Goal: Transaction & Acquisition: Purchase product/service

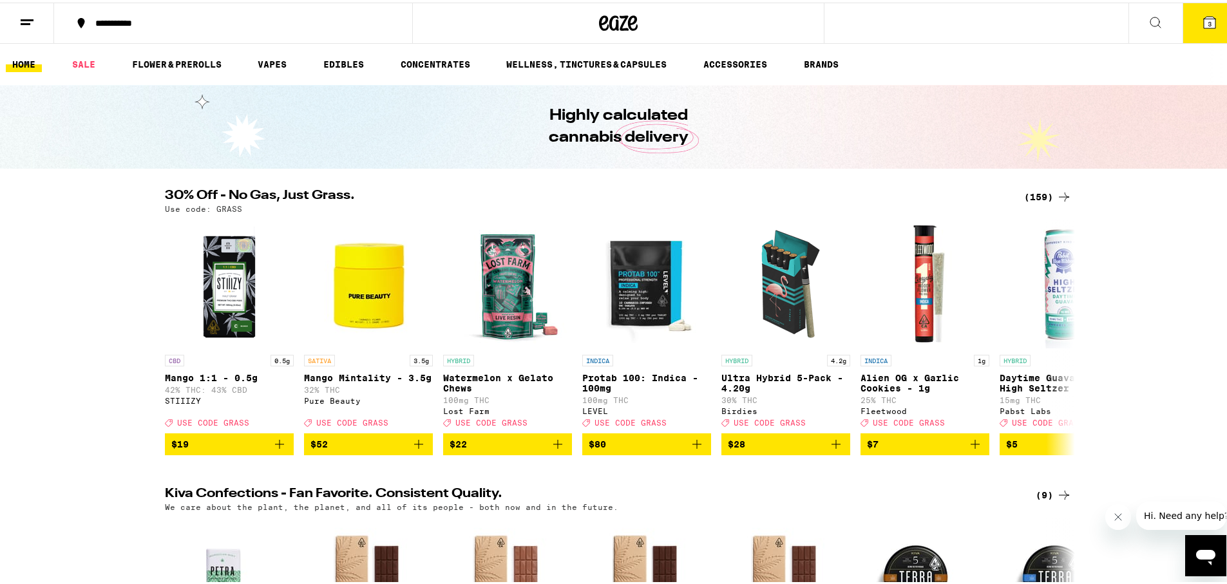
click at [1208, 21] on span "3" at bounding box center [1210, 21] width 4 height 8
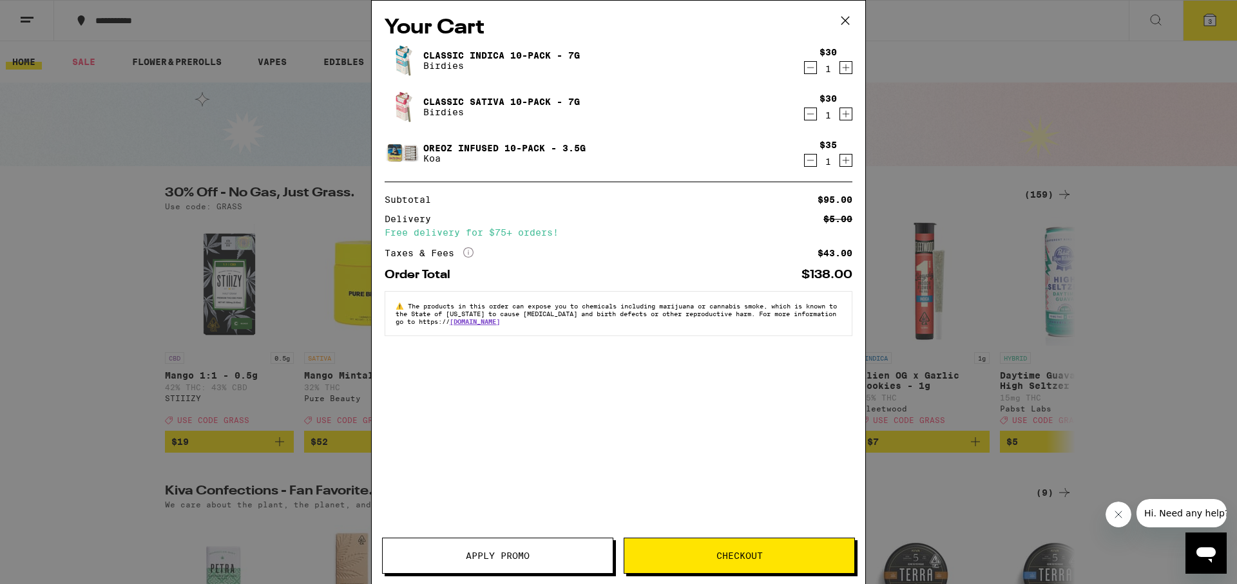
click at [810, 162] on icon "Decrement" at bounding box center [811, 160] width 12 height 15
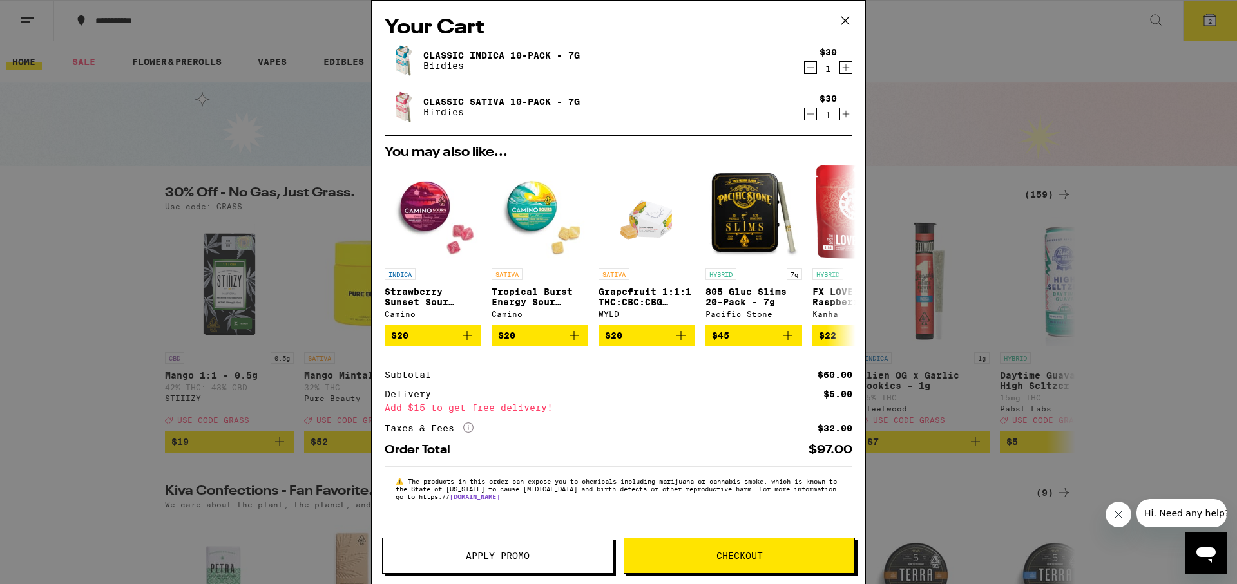
click at [548, 565] on button "Apply Promo" at bounding box center [497, 556] width 231 height 36
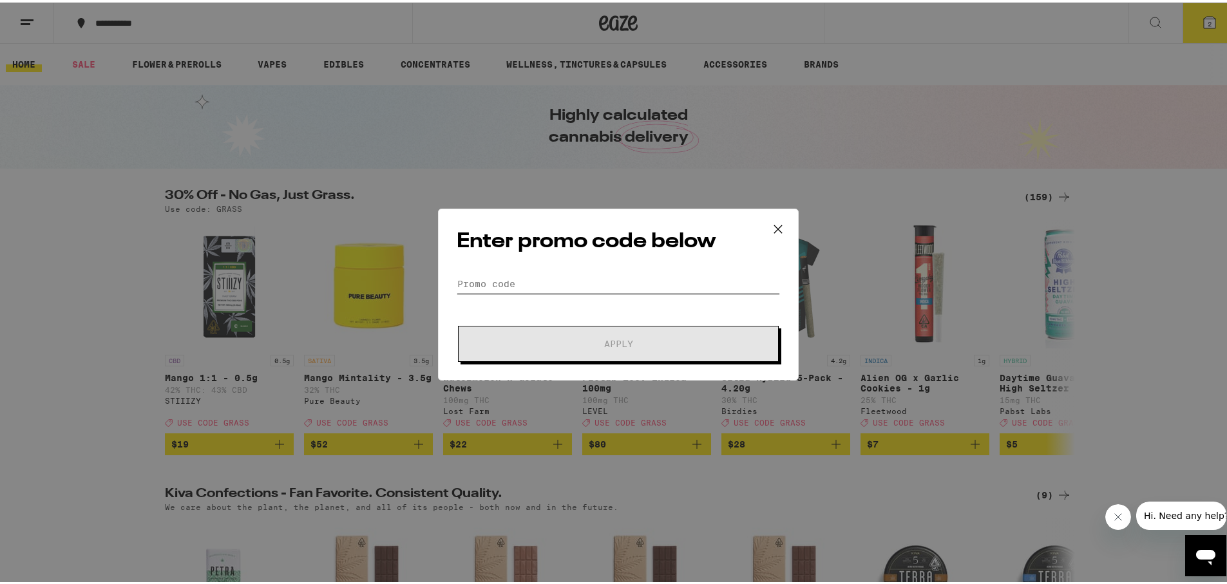
click at [535, 279] on input "Promo Code" at bounding box center [618, 281] width 323 height 19
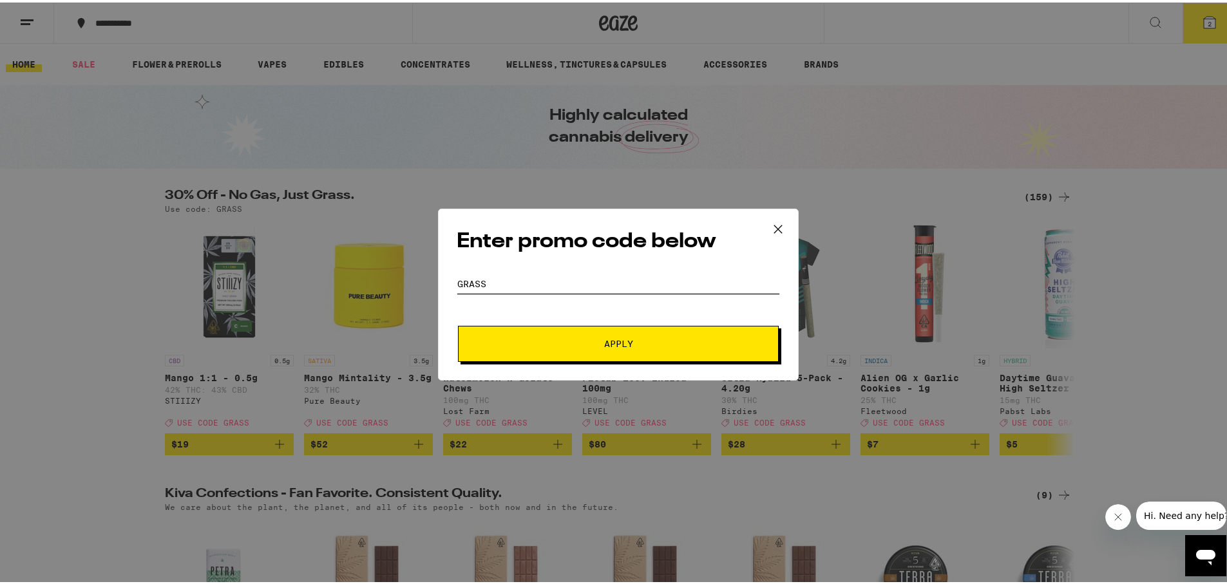
type input "GRASS"
click at [573, 337] on span "Apply" at bounding box center [618, 341] width 232 height 9
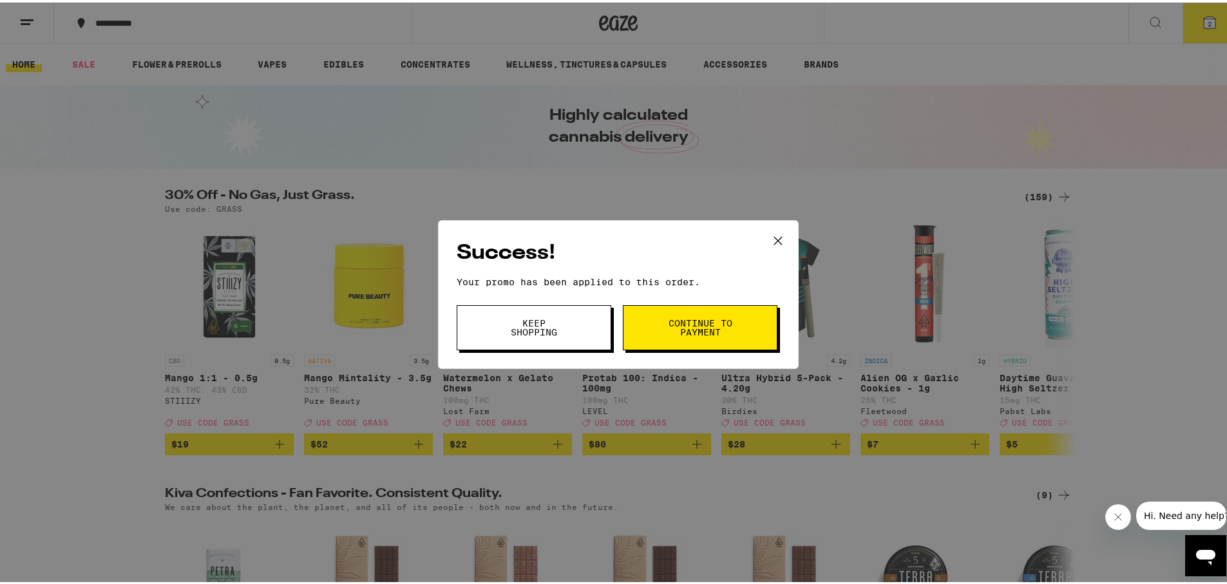
click at [674, 330] on span "Continue to payment" at bounding box center [700, 325] width 66 height 18
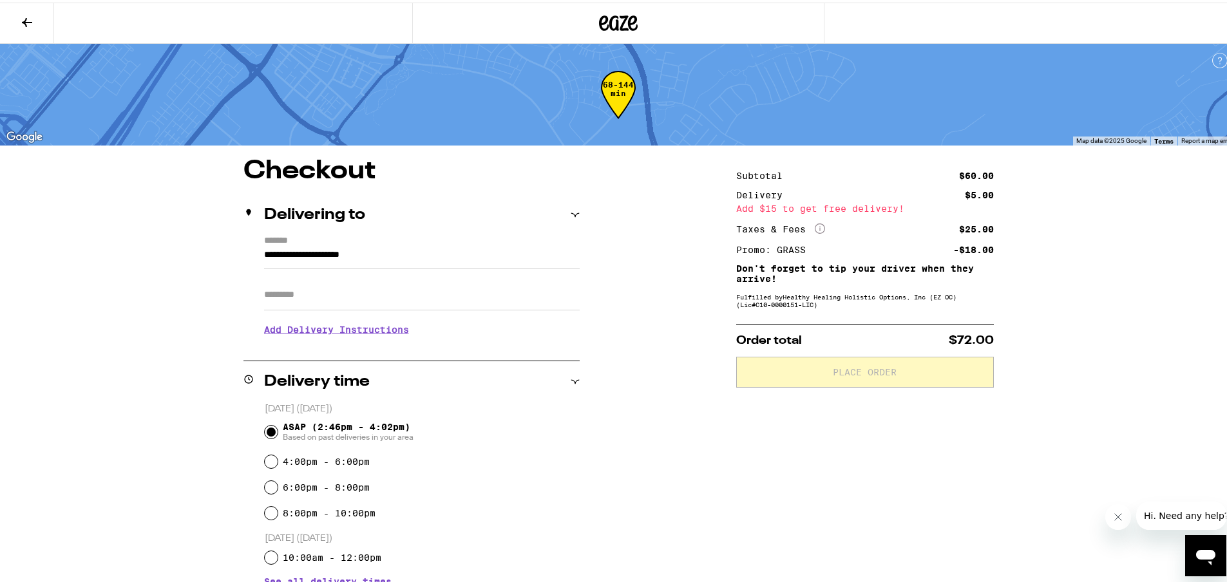
click at [30, 21] on icon at bounding box center [26, 19] width 15 height 15
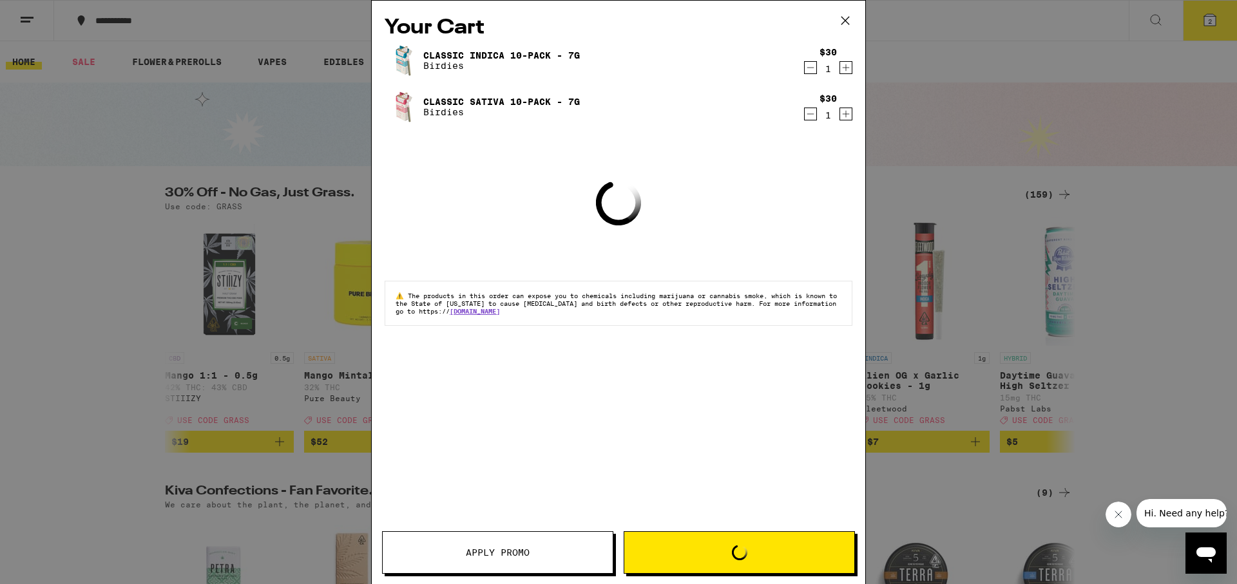
click at [845, 15] on icon at bounding box center [845, 20] width 19 height 19
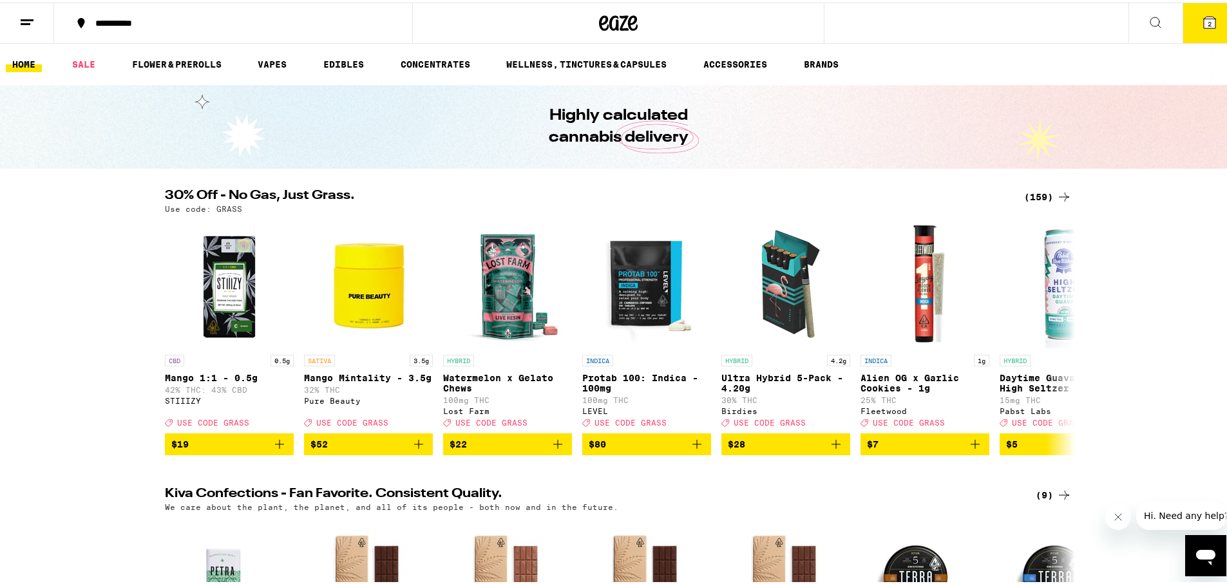
click at [1062, 198] on icon at bounding box center [1064, 194] width 15 height 15
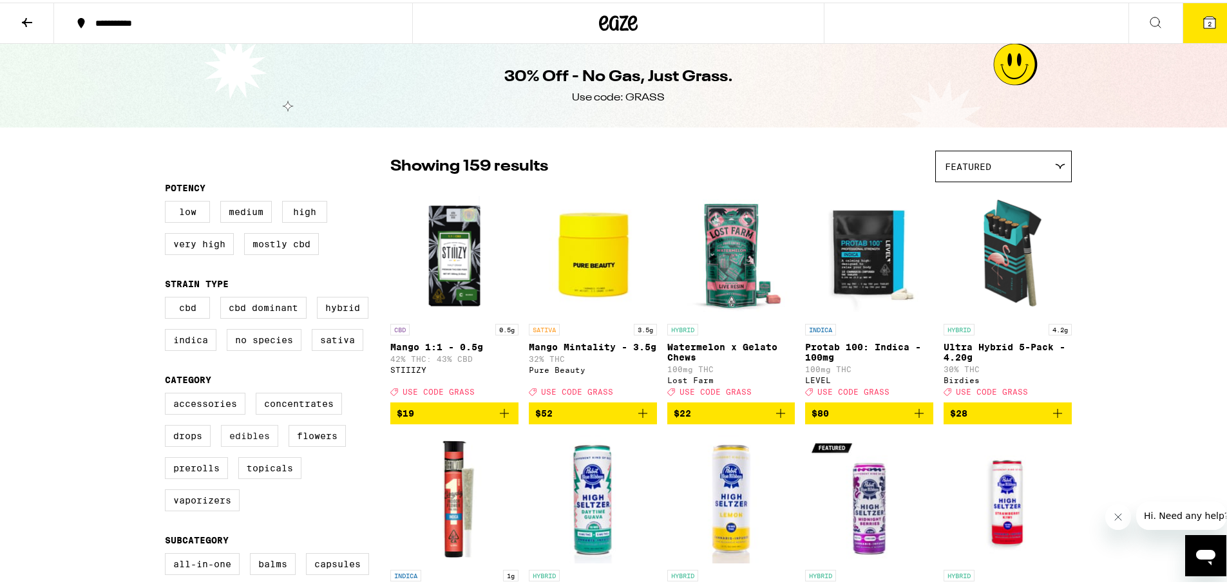
click at [244, 445] on label "Edibles" at bounding box center [249, 434] width 57 height 22
click at [168, 393] on input "Edibles" at bounding box center [167, 392] width 1 height 1
checkbox input "true"
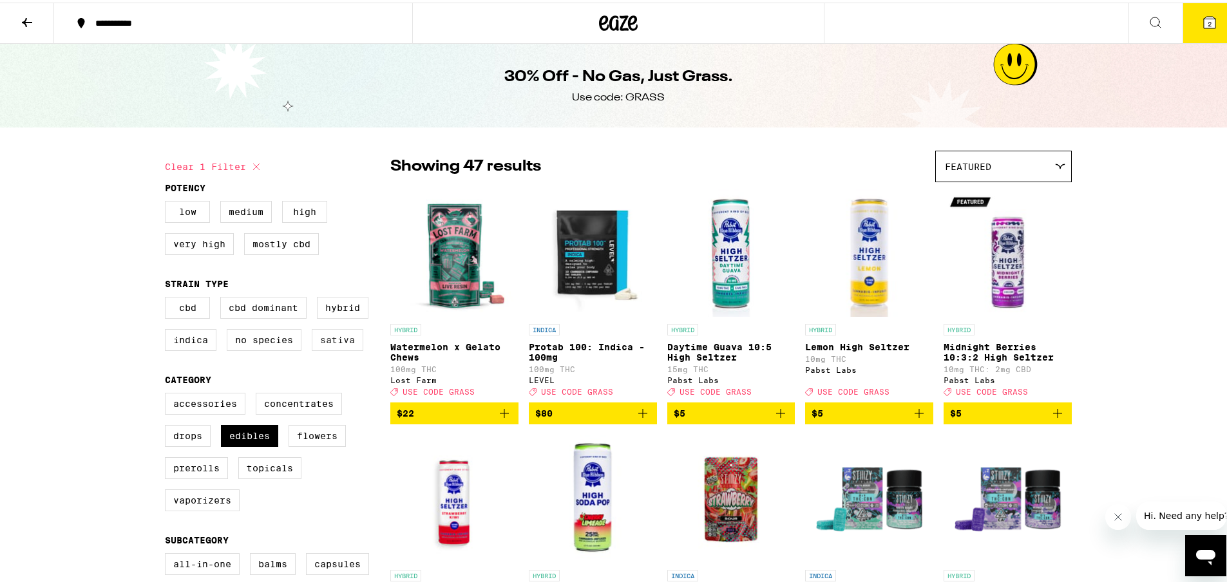
click at [320, 339] on label "Sativa" at bounding box center [338, 338] width 52 height 22
click at [168, 297] on input "Sativa" at bounding box center [167, 296] width 1 height 1
checkbox input "true"
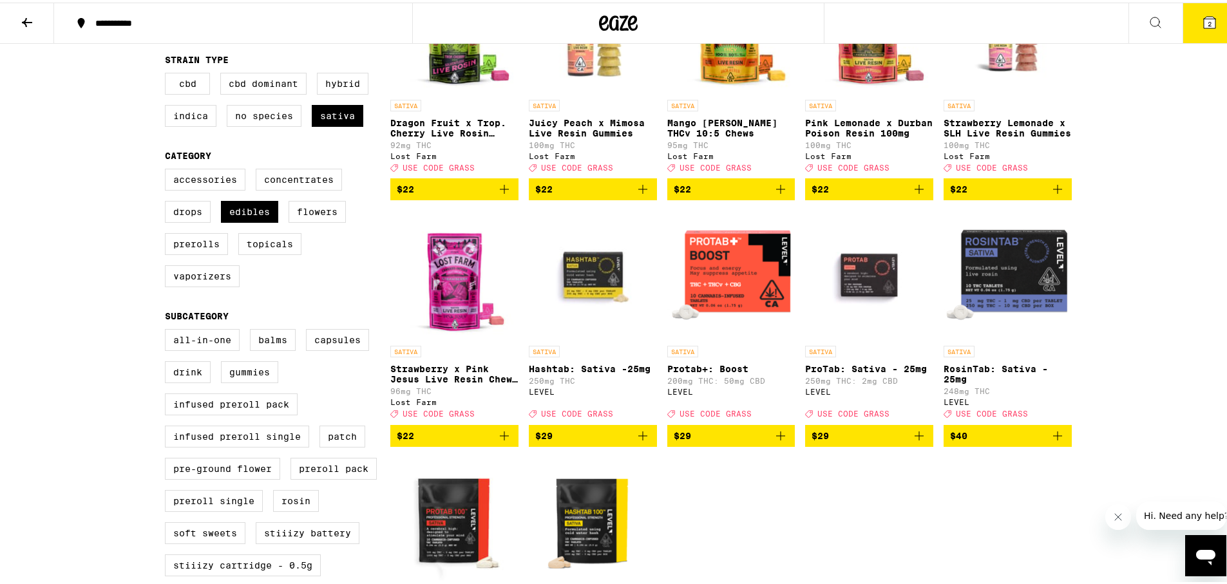
scroll to position [258, 0]
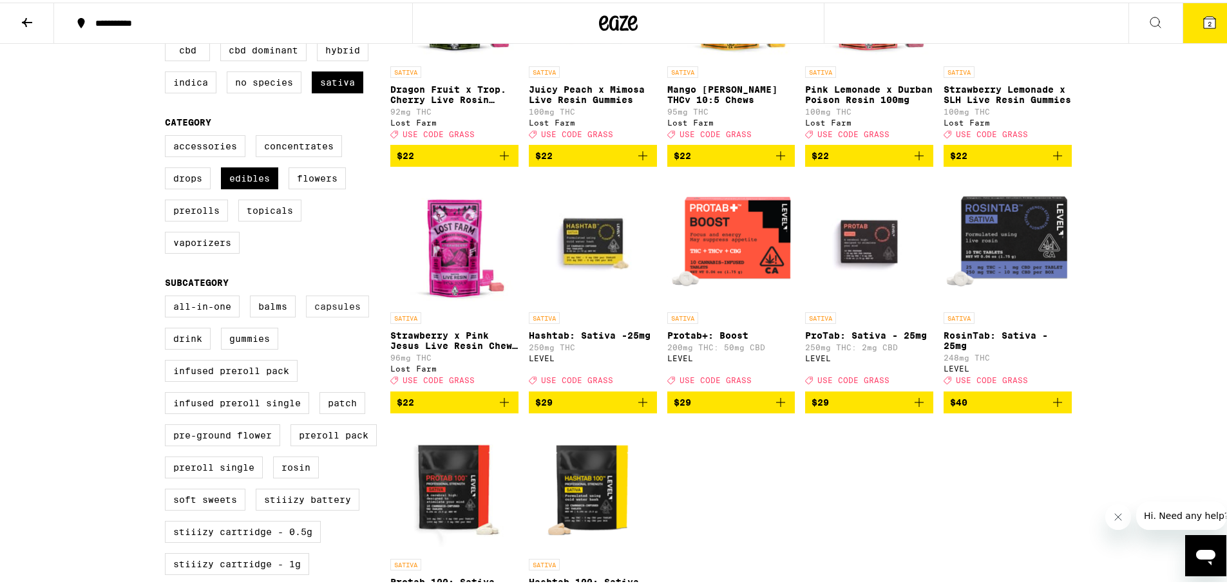
click at [315, 315] on label "Capsules" at bounding box center [337, 304] width 63 height 22
click at [168, 296] on input "Capsules" at bounding box center [167, 295] width 1 height 1
checkbox input "true"
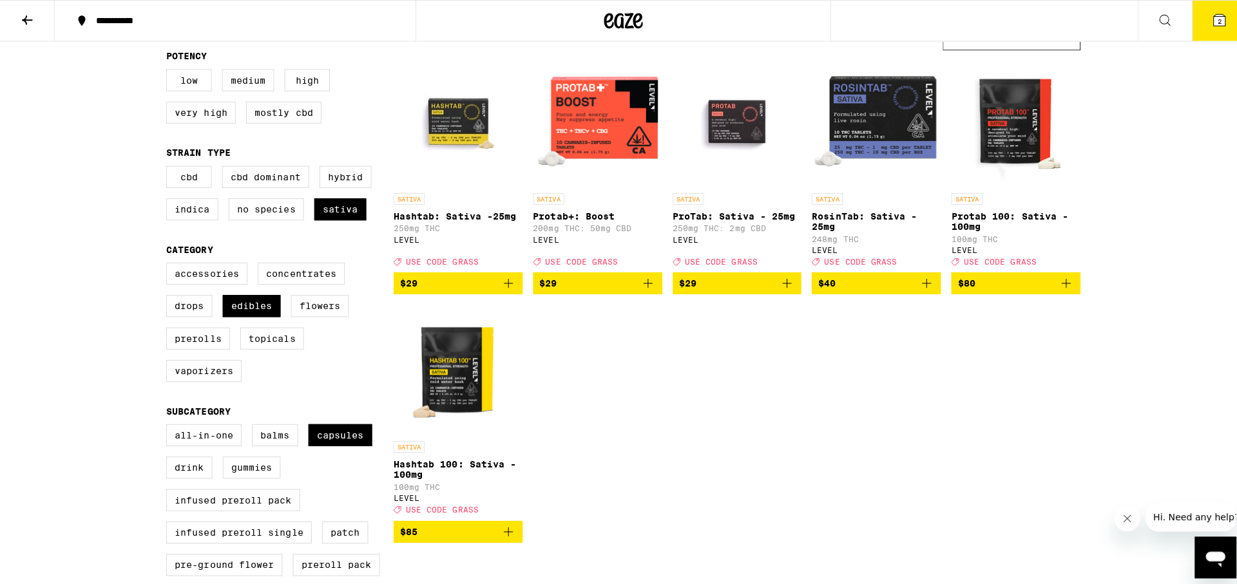
scroll to position [129, 0]
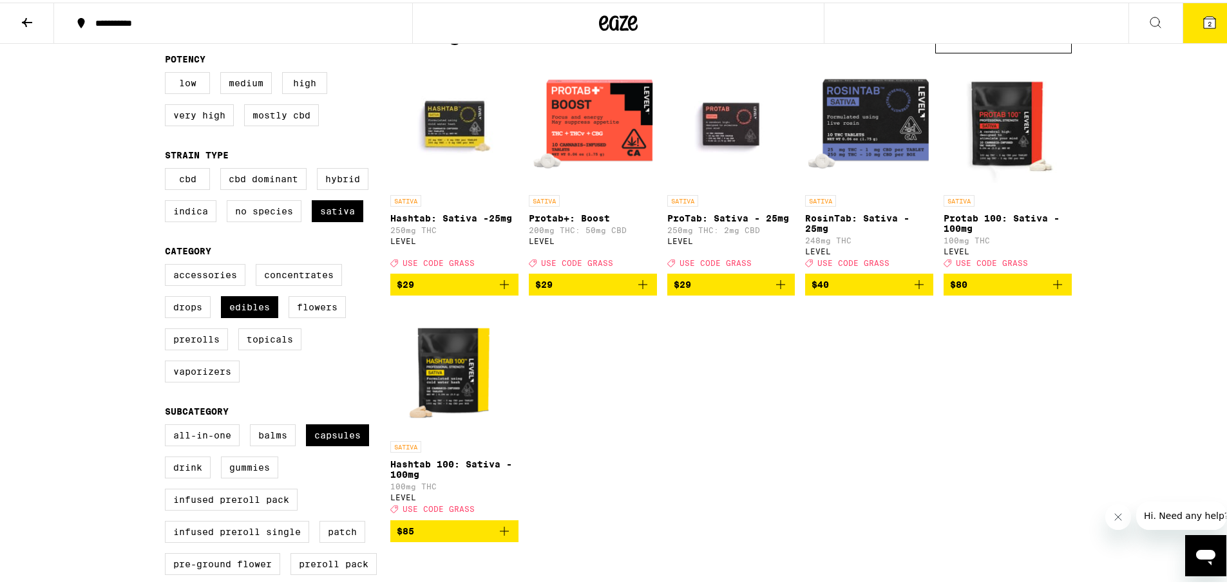
click at [498, 290] on icon "Add to bag" at bounding box center [504, 281] width 15 height 15
click at [1207, 17] on icon at bounding box center [1209, 19] width 15 height 15
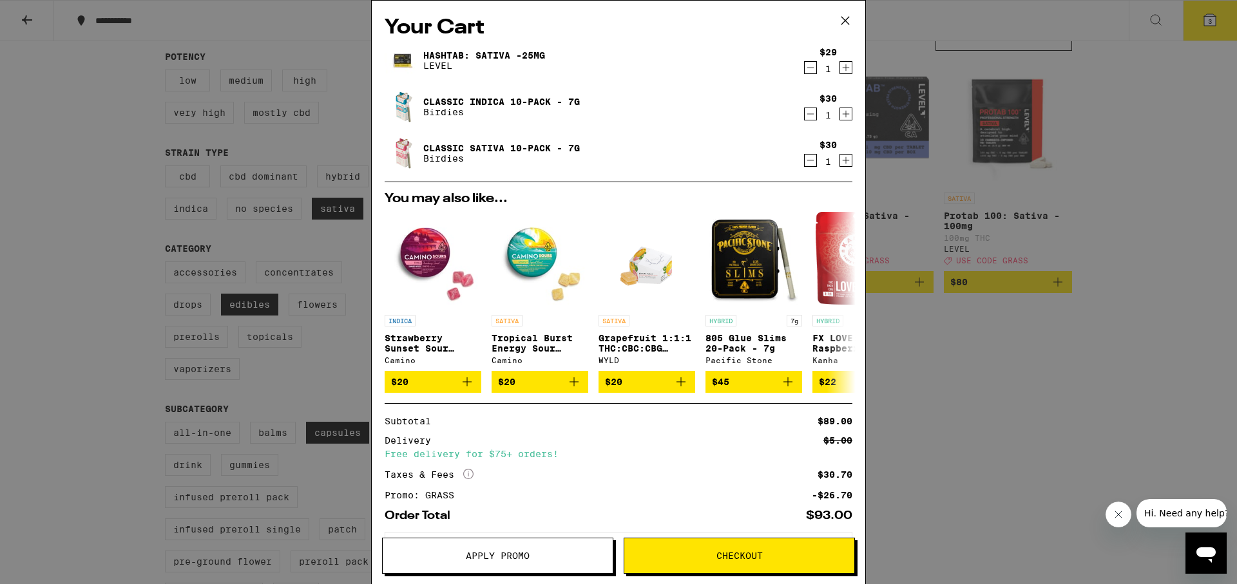
click at [732, 551] on span "Checkout" at bounding box center [739, 555] width 46 height 9
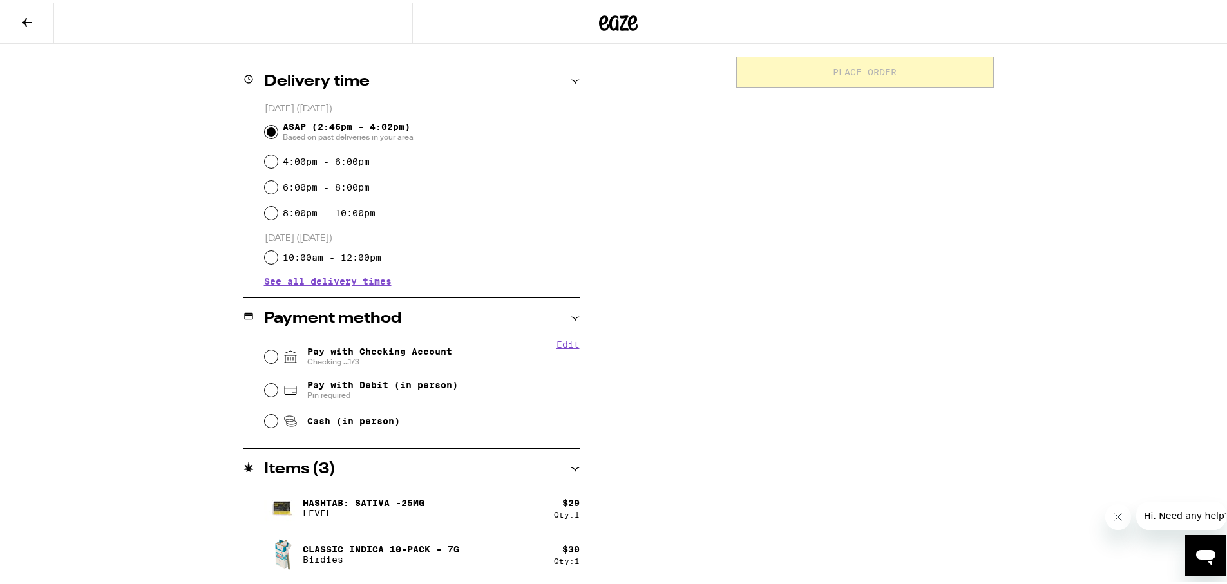
scroll to position [322, 0]
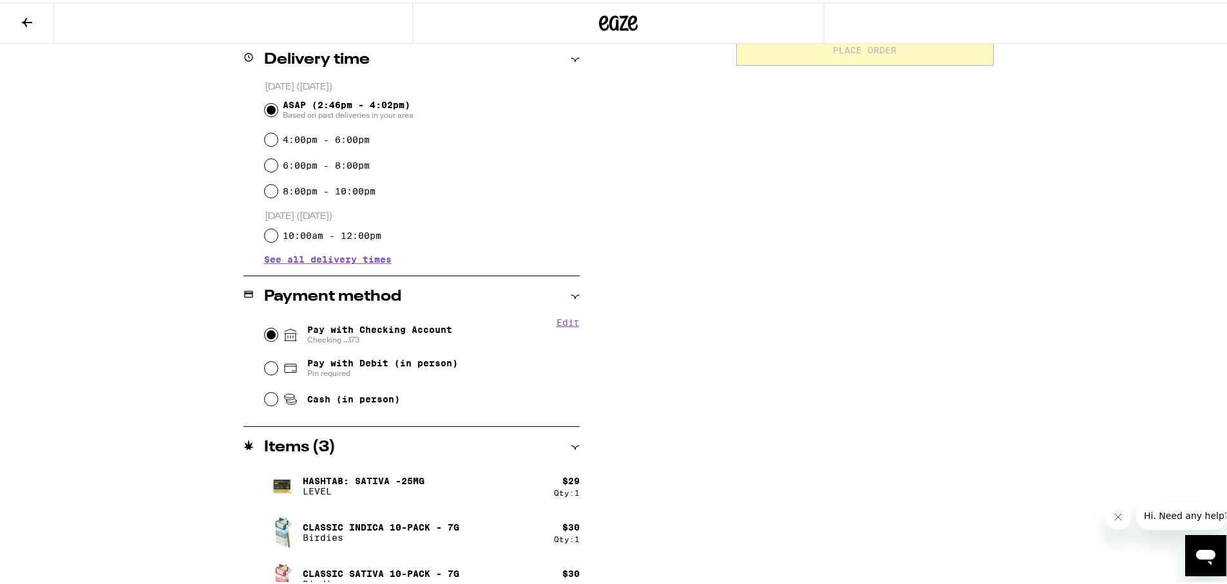
click at [271, 331] on input "Pay with Checking Account Checking ...173" at bounding box center [271, 332] width 13 height 13
radio input "true"
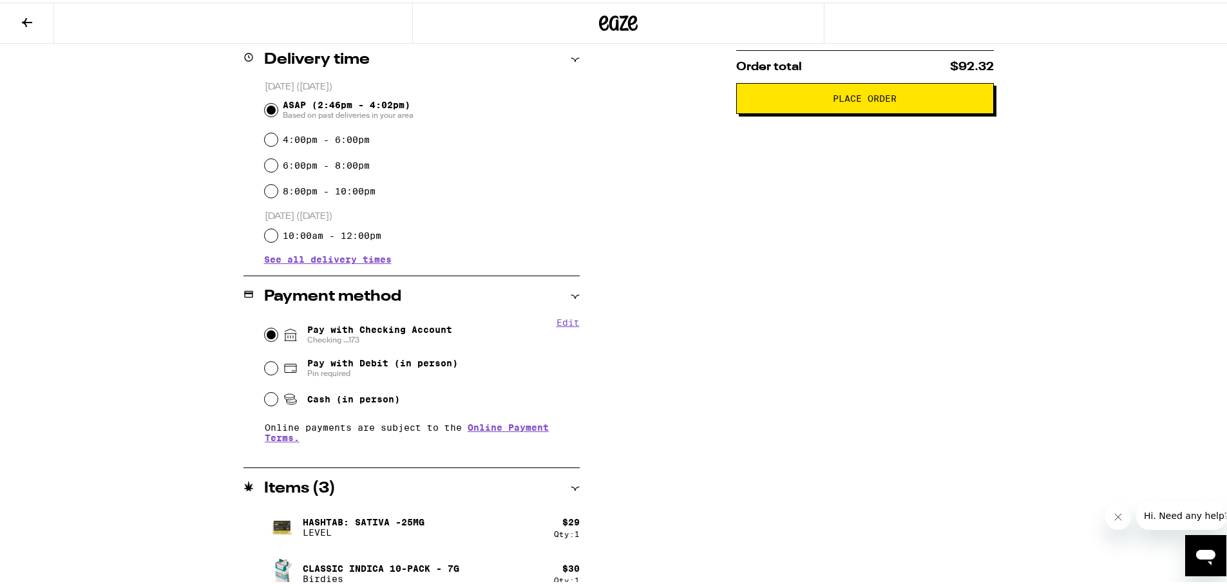
scroll to position [64, 0]
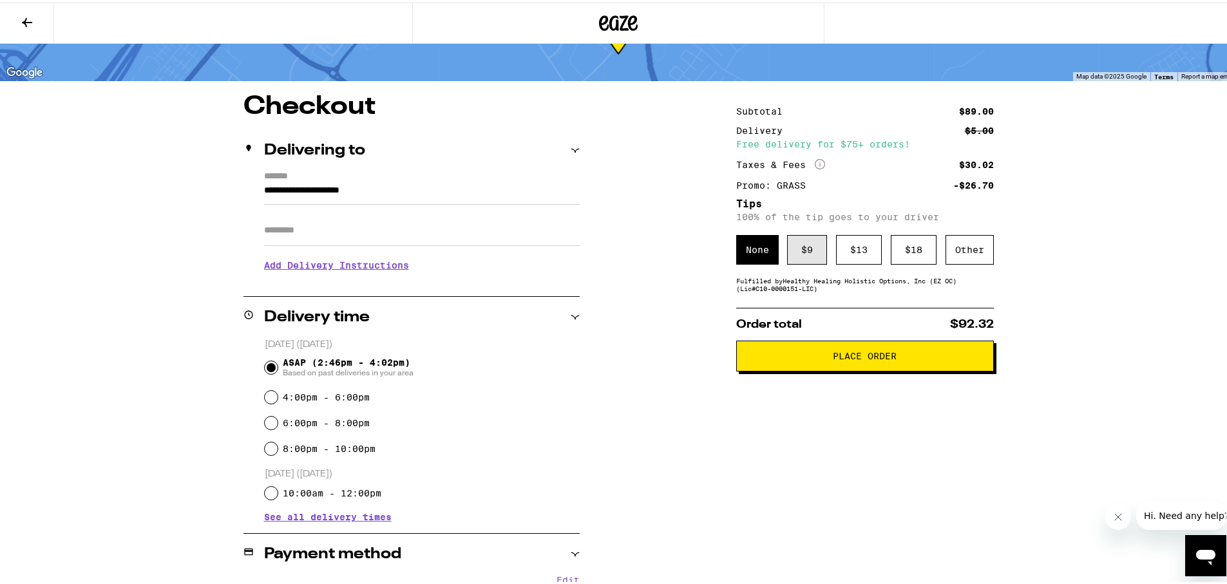
click at [808, 258] on div "$ 9" at bounding box center [807, 248] width 40 height 30
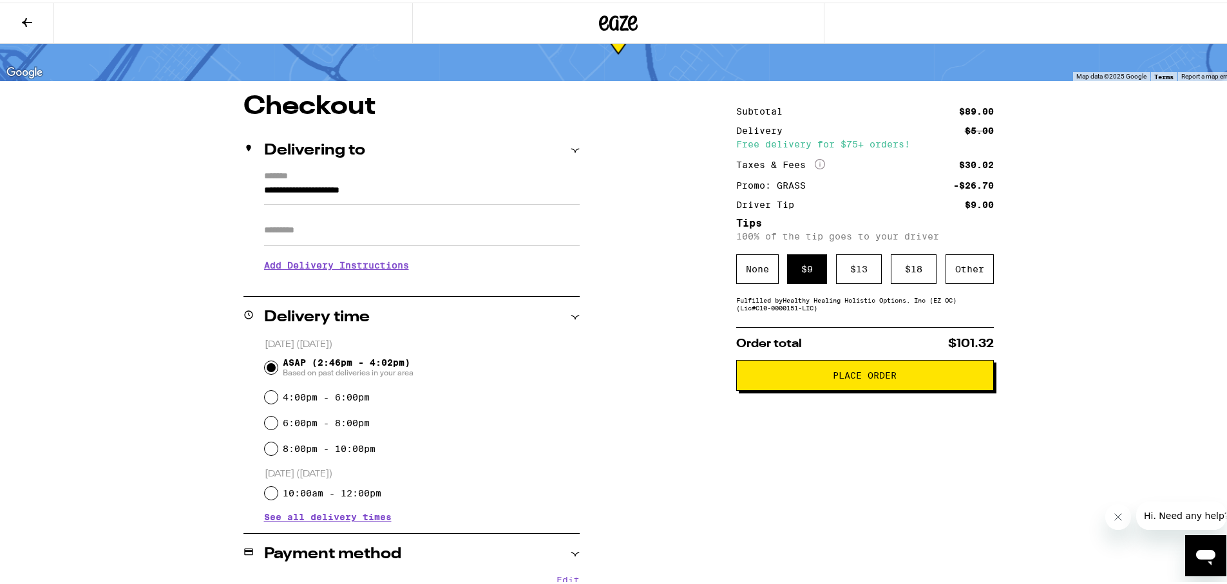
click at [855, 376] on span "Place Order" at bounding box center [865, 372] width 64 height 9
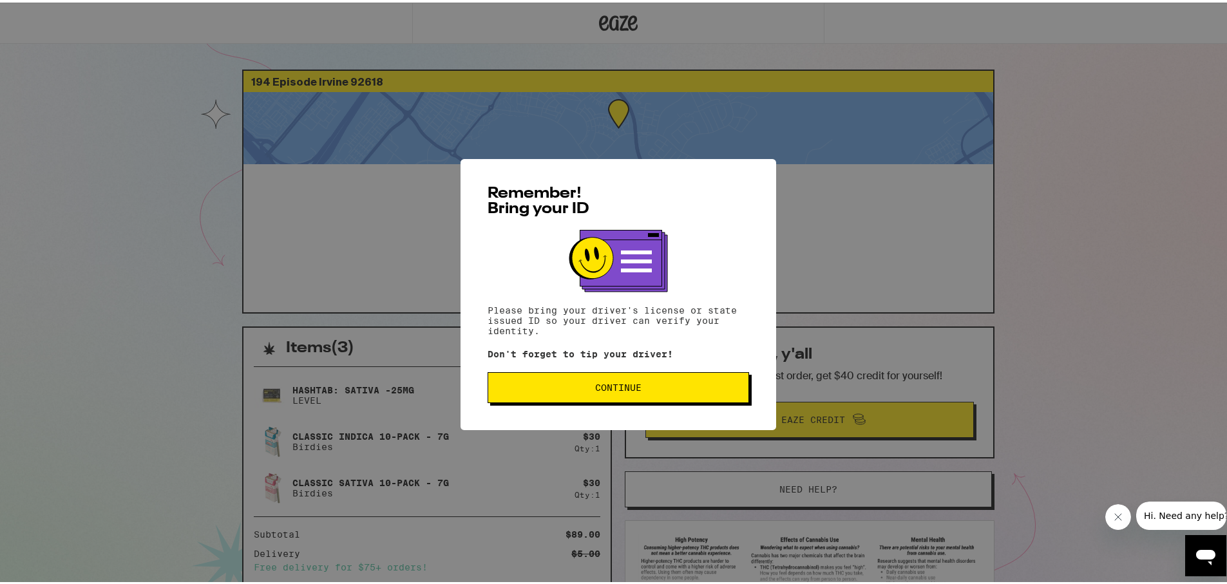
click at [573, 396] on button "Continue" at bounding box center [619, 385] width 262 height 31
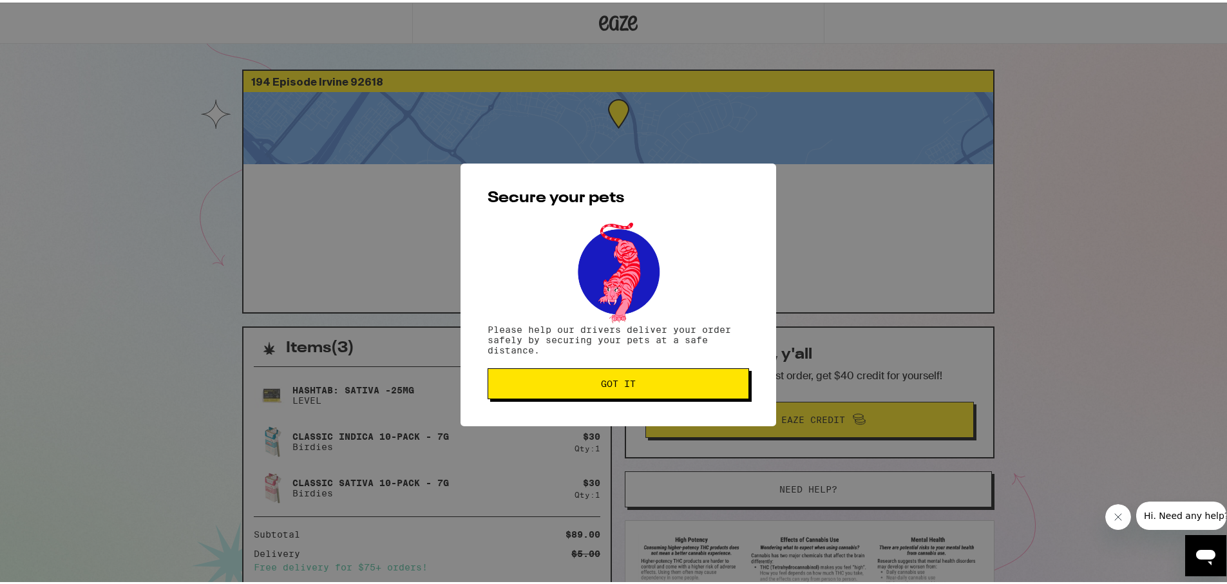
click at [586, 386] on span "Got it" at bounding box center [619, 381] width 240 height 9
